Goal: Information Seeking & Learning: Learn about a topic

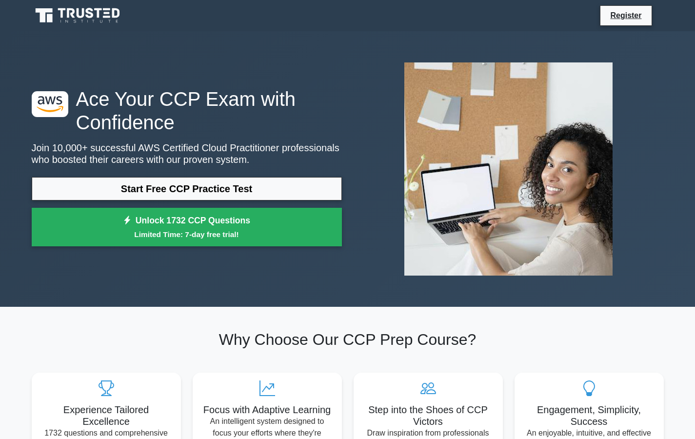
click at [264, 191] on link "Start Free CCP Practice Test" at bounding box center [187, 188] width 310 height 23
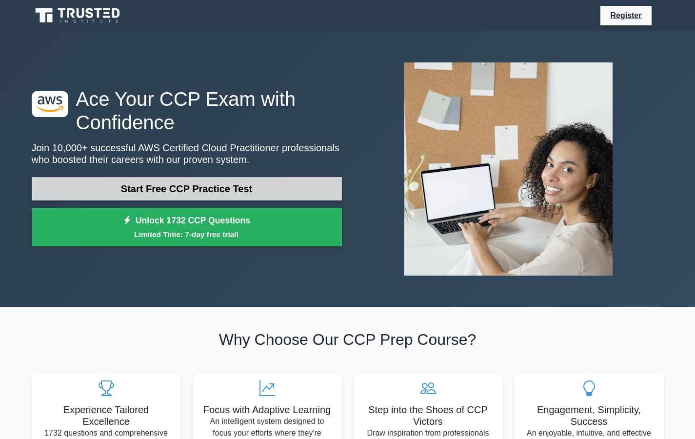
click at [253, 183] on link "Start Free CCP Practice Test" at bounding box center [187, 188] width 310 height 23
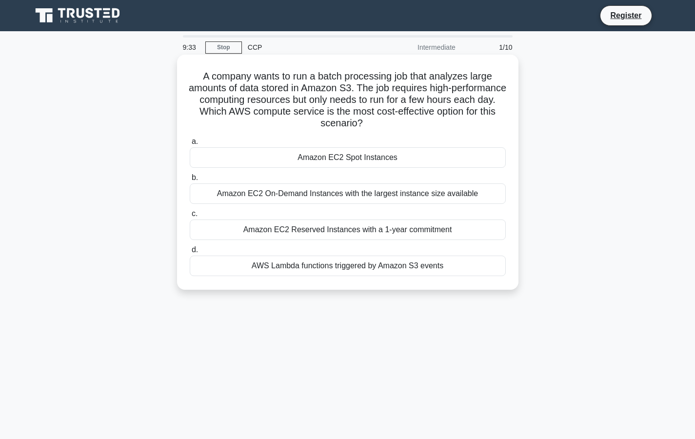
click at [349, 161] on div "Amazon EC2 Spot Instances" at bounding box center [348, 157] width 316 height 20
click at [190, 145] on input "a. Amazon EC2 Spot Instances" at bounding box center [190, 142] width 0 height 6
